Goal: Navigation & Orientation: Find specific page/section

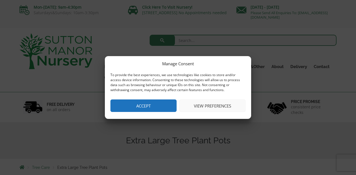
click at [142, 106] on button "Accept" at bounding box center [143, 106] width 66 height 13
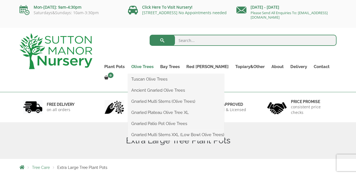
click at [156, 65] on link "Olive Trees" at bounding box center [142, 67] width 29 height 8
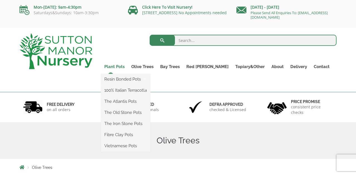
click at [124, 68] on link "Plant Pots" at bounding box center [114, 67] width 27 height 8
click at [126, 136] on link "Fibre Clay Pots" at bounding box center [125, 135] width 49 height 8
click at [133, 147] on link "Vietnamese Pots" at bounding box center [125, 146] width 49 height 8
click at [137, 149] on link "Vietnamese Pots" at bounding box center [125, 146] width 49 height 8
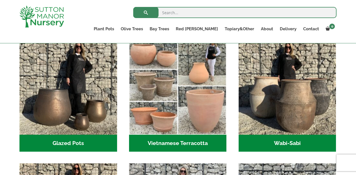
scroll to position [169, 0]
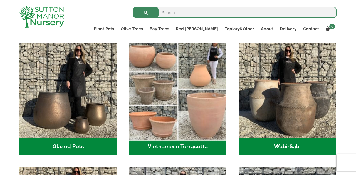
click at [147, 90] on img "Visit product category Vietnamese Terracotta" at bounding box center [177, 89] width 102 height 102
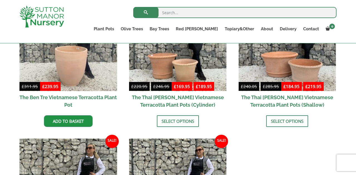
scroll to position [197, 0]
